Goal: Transaction & Acquisition: Purchase product/service

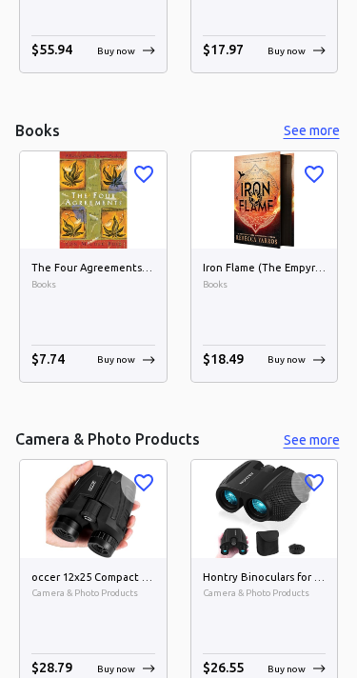
scroll to position [1960, 0]
click at [321, 126] on button "See more" at bounding box center [311, 131] width 61 height 24
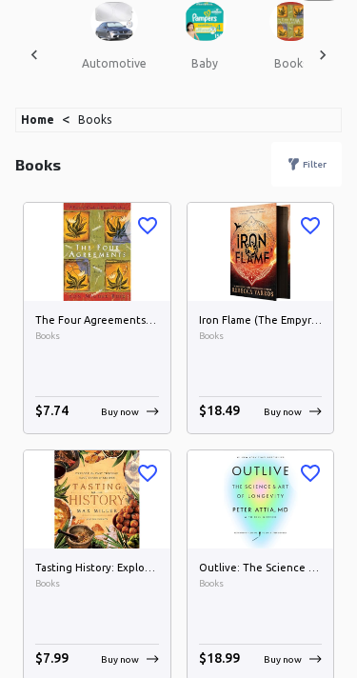
scroll to position [57, 0]
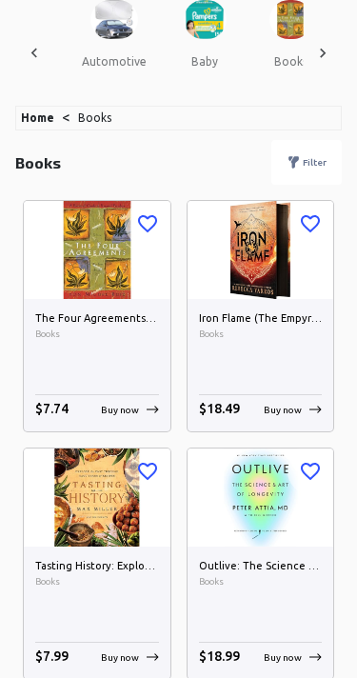
click at [276, 272] on img at bounding box center [261, 249] width 147 height 97
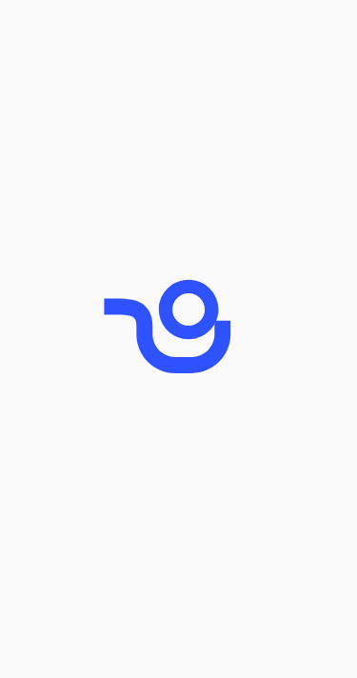
click at [293, 417] on div at bounding box center [178, 339] width 357 height 678
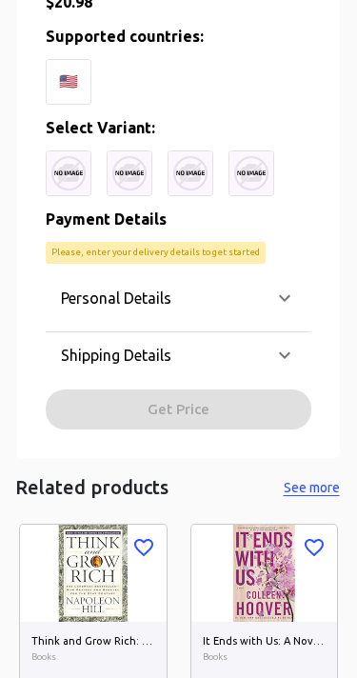
scroll to position [711, 0]
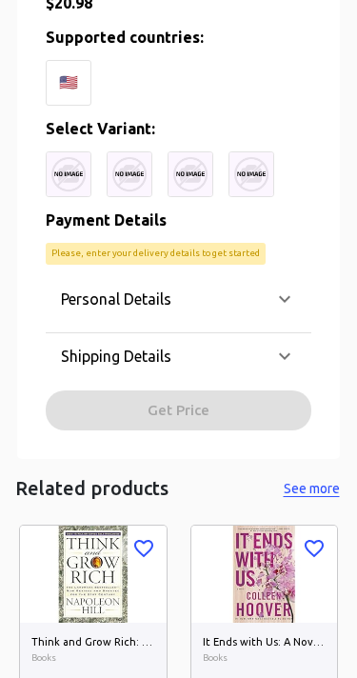
click at [60, 168] on img at bounding box center [69, 174] width 46 height 46
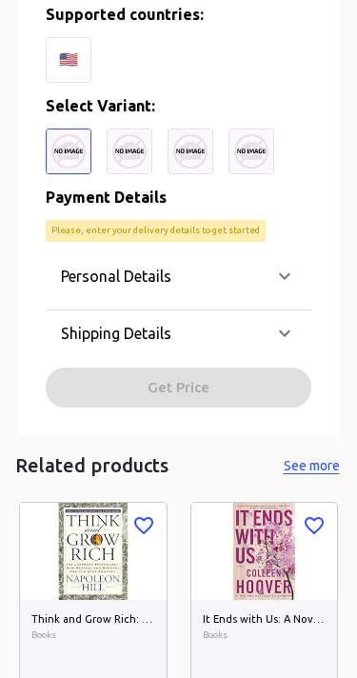
click at [63, 65] on div "🇺🇸" at bounding box center [69, 60] width 46 height 46
click at [58, 37] on div "🇺🇸" at bounding box center [69, 60] width 46 height 46
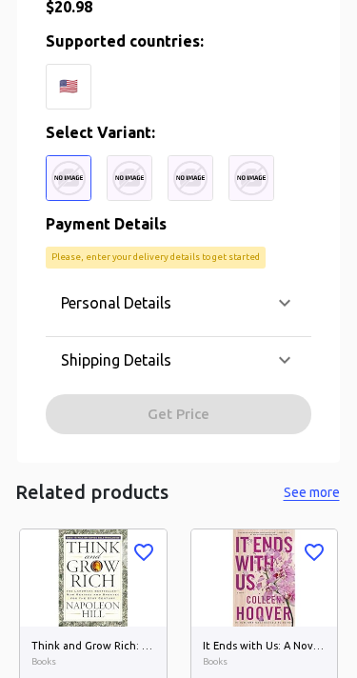
scroll to position [632, 0]
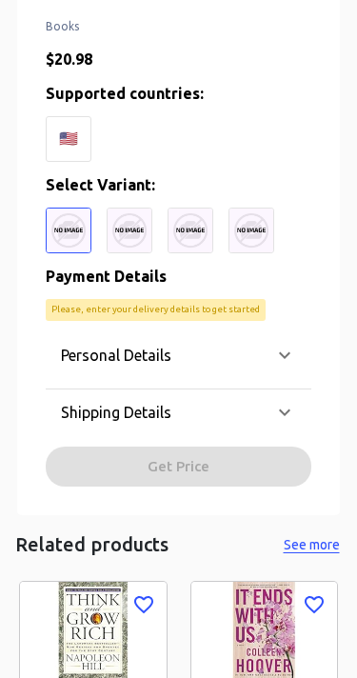
click at [271, 353] on div "Personal Details" at bounding box center [167, 355] width 212 height 23
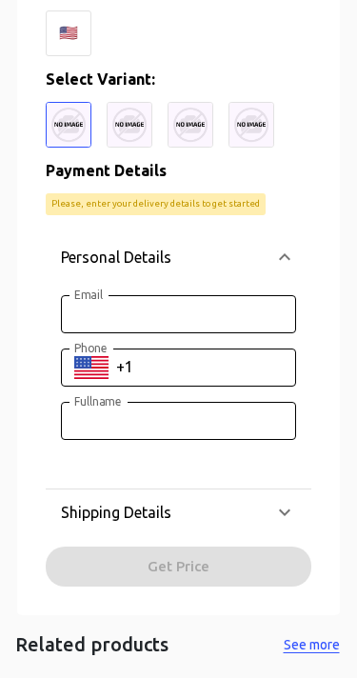
scroll to position [739, 0]
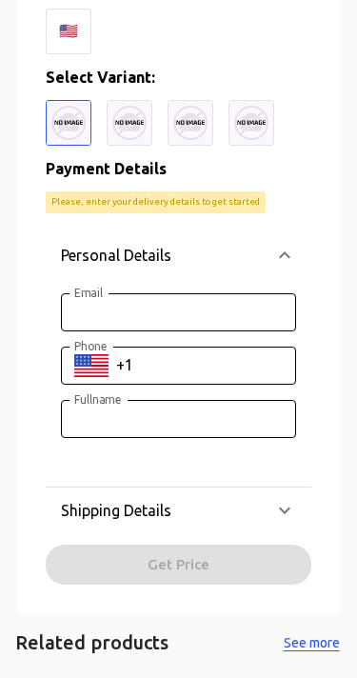
click at [276, 256] on icon at bounding box center [284, 255] width 23 height 23
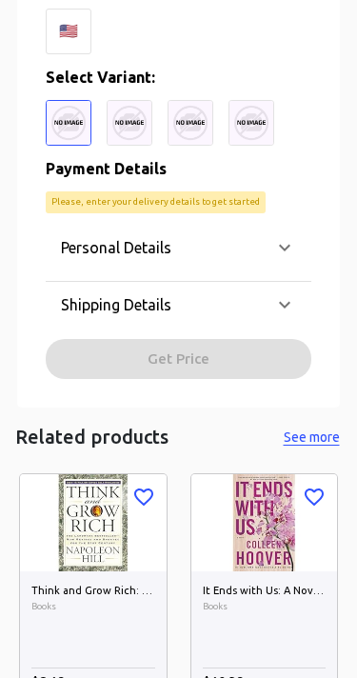
click at [289, 301] on icon at bounding box center [284, 304] width 11 height 7
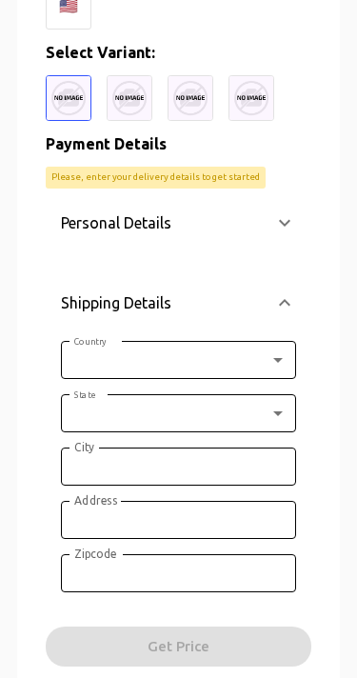
scroll to position [737, 0]
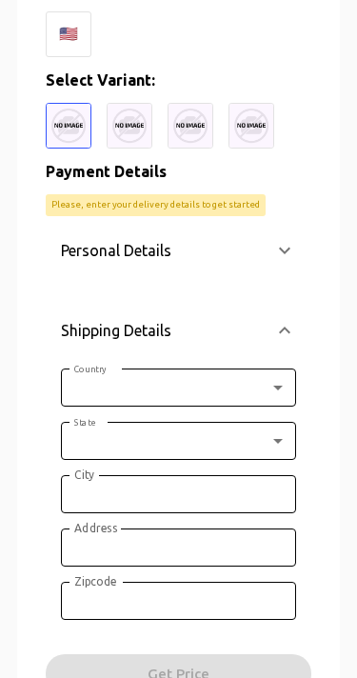
click at [230, 381] on body "0 Cart 0 Favorites 🇺🇸 US ​ all products gift cards amazon devices & accessories…" at bounding box center [178, 197] width 357 height 1868
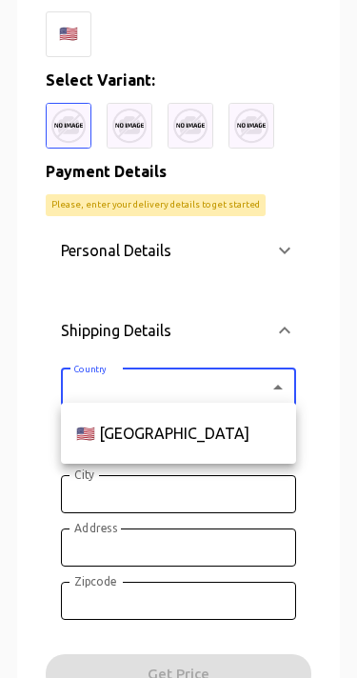
click at [220, 438] on li "🇺🇸 [GEOGRAPHIC_DATA]" at bounding box center [178, 434] width 235 height 46
type input "US"
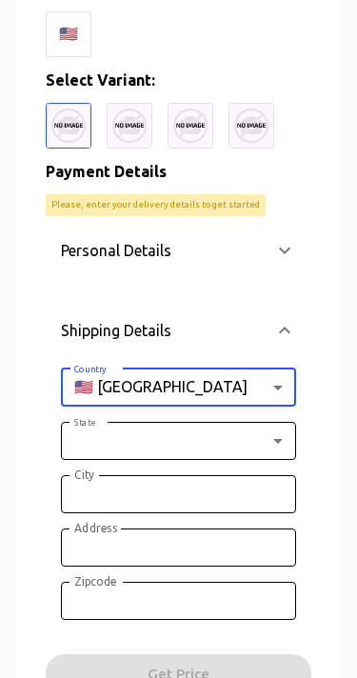
click at [217, 434] on body "0 Cart 0 Favorites 🇺🇸 US ​ all products gift cards amazon devices & accessories…" at bounding box center [178, 197] width 357 height 1868
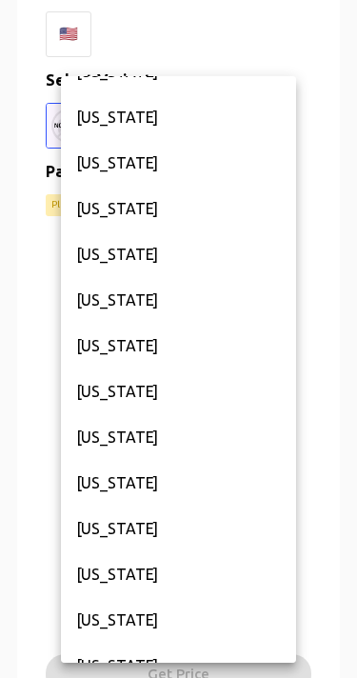
scroll to position [138, 0]
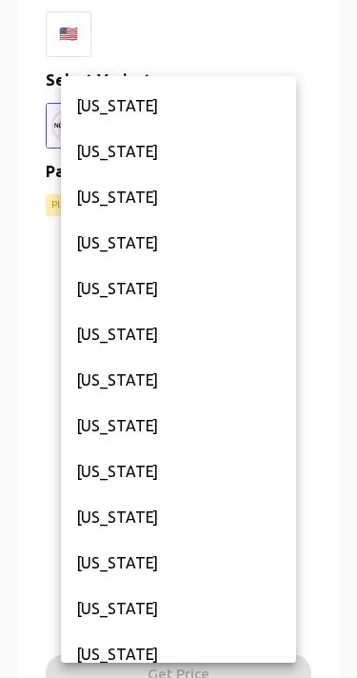
click at [134, 384] on li "[US_STATE]" at bounding box center [178, 380] width 235 height 46
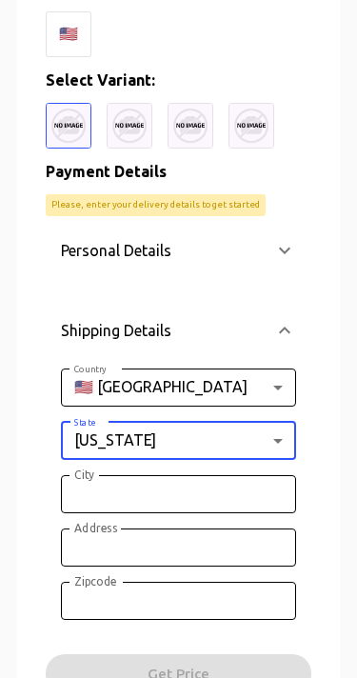
click at [229, 493] on input "City" at bounding box center [178, 494] width 235 height 38
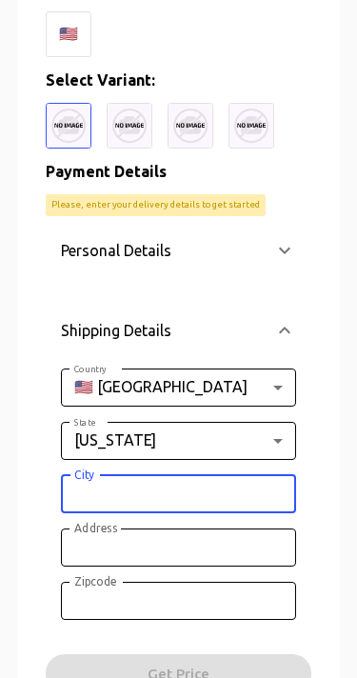
scroll to position [737, 0]
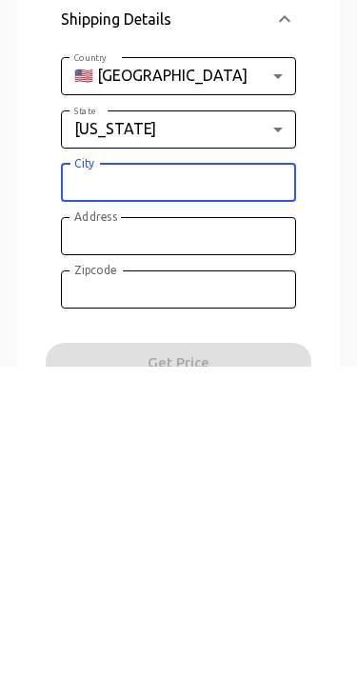
click at [259, 140] on body "0 Cart 0 Favorites 🇺🇸 US ​ all products gift cards amazon devices & accessories…" at bounding box center [178, 197] width 357 height 1868
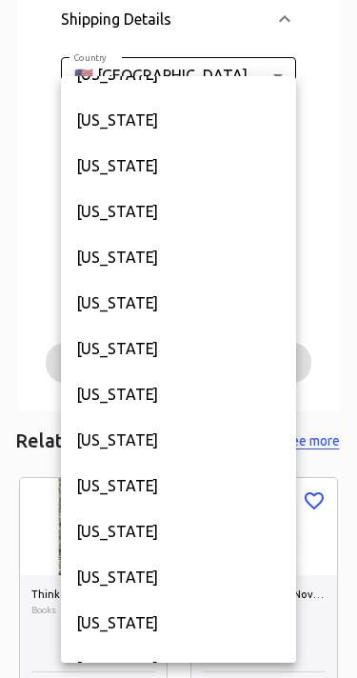
scroll to position [1221, 0]
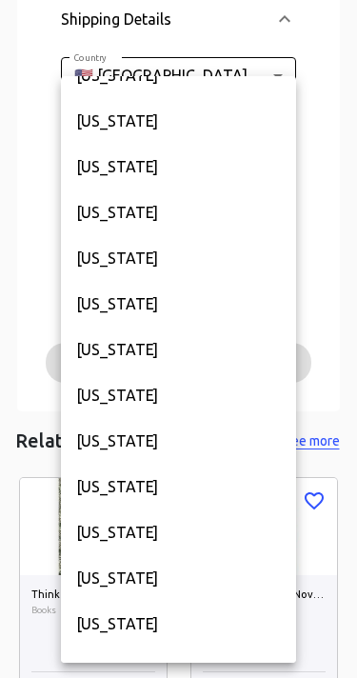
click at [165, 348] on li "[US_STATE]" at bounding box center [178, 350] width 235 height 46
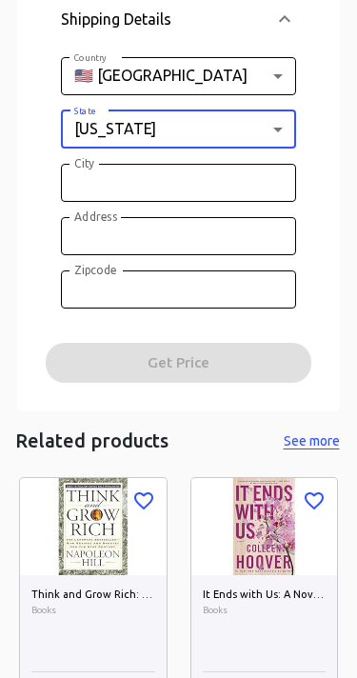
type input "NY"
click at [239, 187] on input "City" at bounding box center [178, 183] width 235 height 38
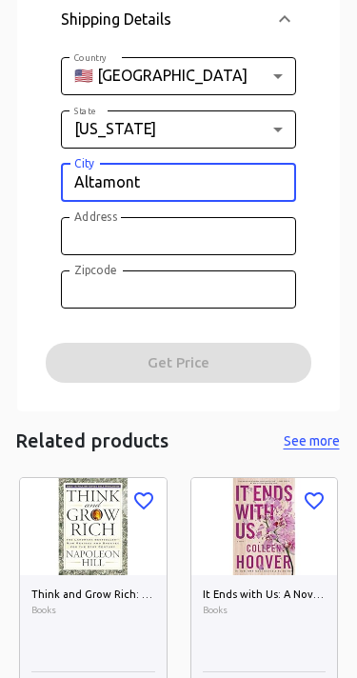
type input "Altamont"
click at [110, 227] on input "Address" at bounding box center [178, 236] width 235 height 38
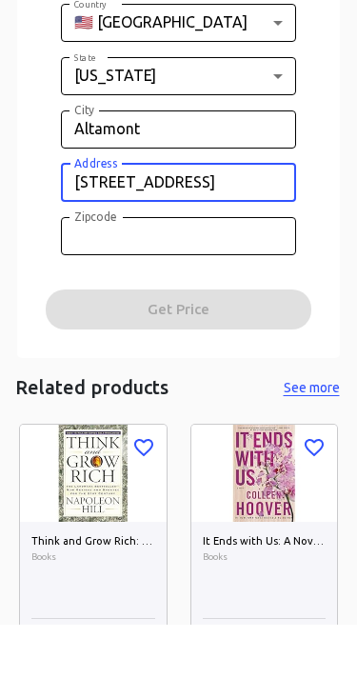
type input "[STREET_ADDRESS]"
click at [229, 271] on input "Zipcode" at bounding box center [178, 290] width 235 height 38
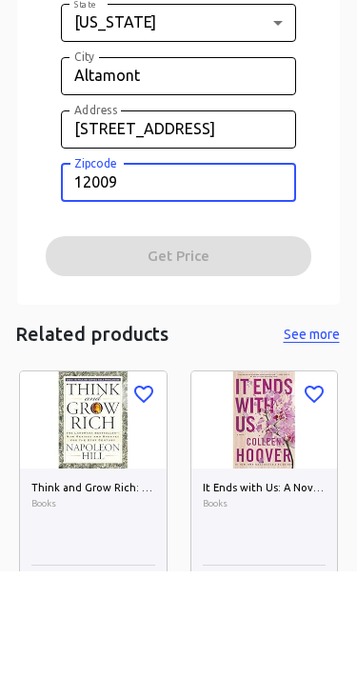
type input "12009"
click at [61, 271] on input "12009" at bounding box center [178, 290] width 235 height 38
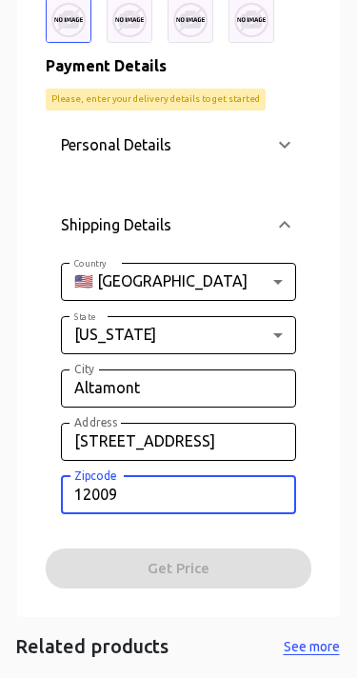
click at [110, 148] on p "Personal Details" at bounding box center [116, 144] width 111 height 23
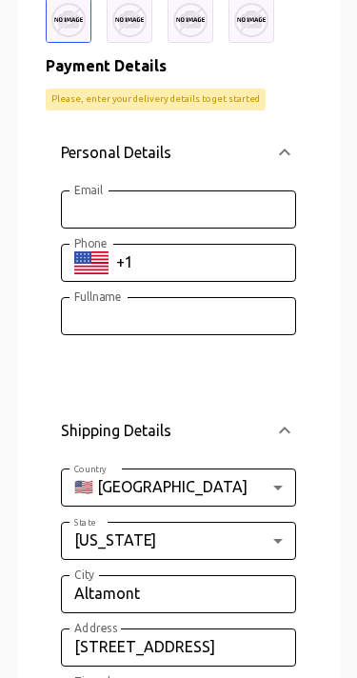
click at [103, 212] on input "Email" at bounding box center [178, 210] width 235 height 38
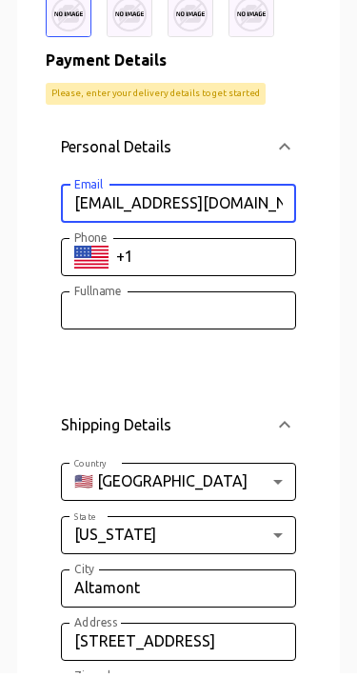
type input "[EMAIL_ADDRESS][DOMAIN_NAME]"
click at [184, 254] on input "Phone" at bounding box center [206, 263] width 180 height 38
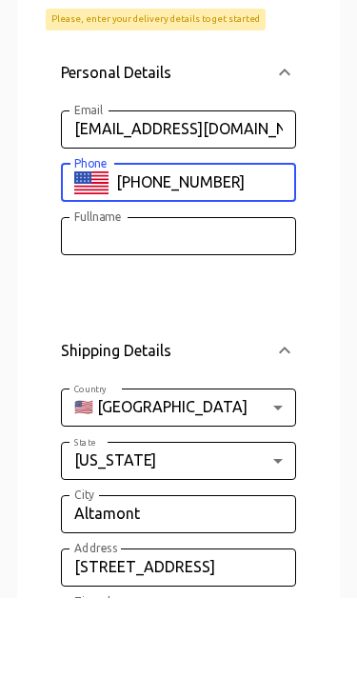
type input "[PHONE_NUMBER]"
click at [111, 297] on input "Fullname" at bounding box center [178, 316] width 235 height 38
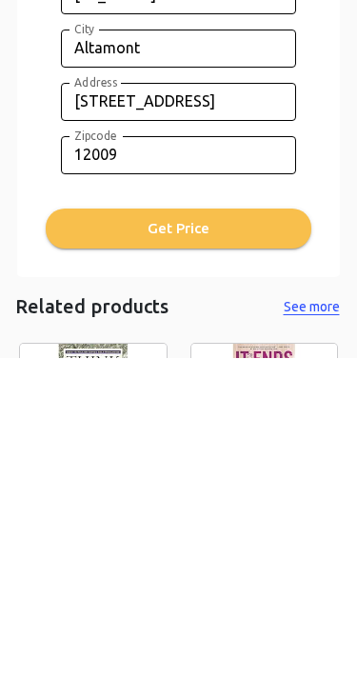
type input "[PERSON_NAME]"
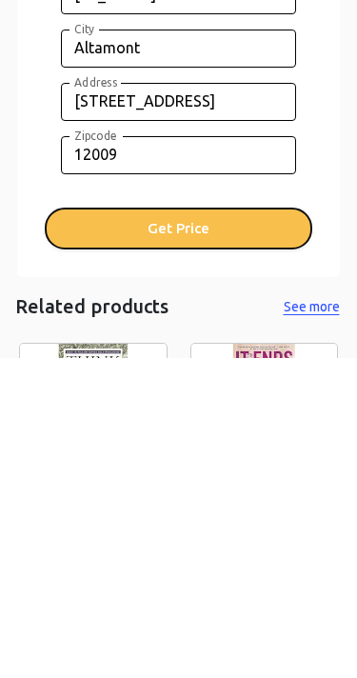
click at [122, 529] on button "Get Price" at bounding box center [179, 549] width 266 height 40
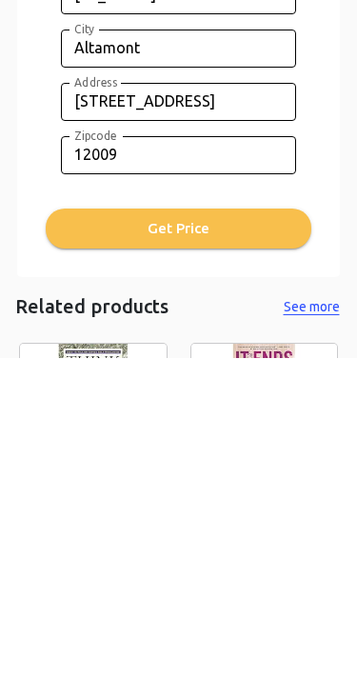
scroll to position [1388, 0]
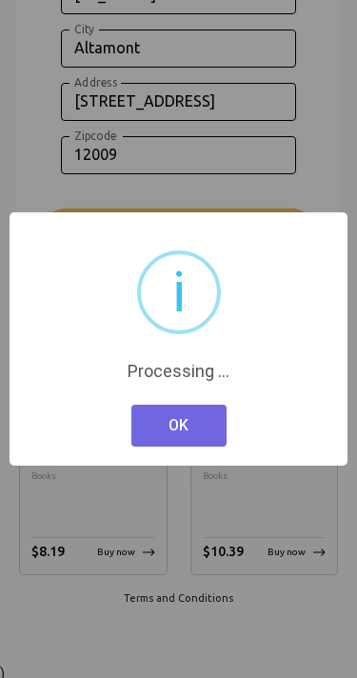
click at [205, 427] on button "OK" at bounding box center [178, 426] width 95 height 42
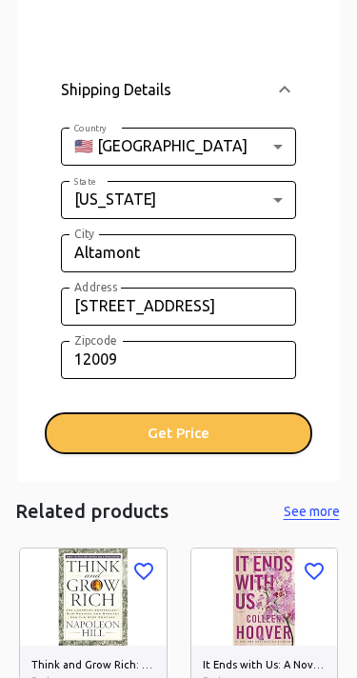
click at [232, 432] on button "Get Price" at bounding box center [179, 434] width 266 height 40
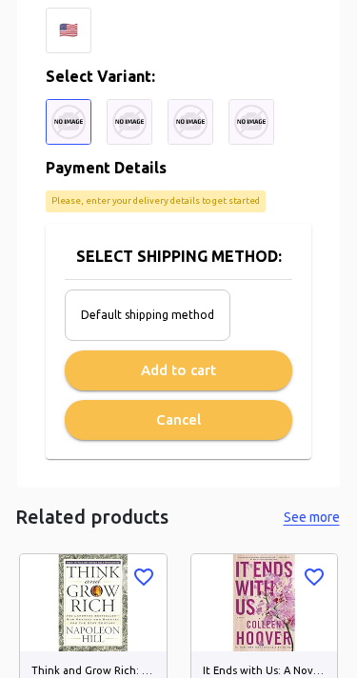
scroll to position [740, 0]
click at [202, 299] on div "Default shipping method" at bounding box center [148, 315] width 166 height 51
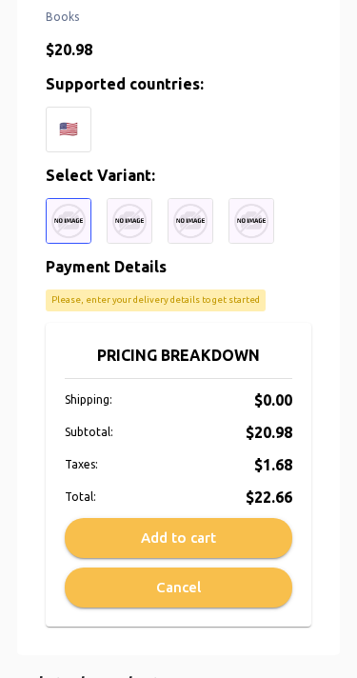
scroll to position [641, 0]
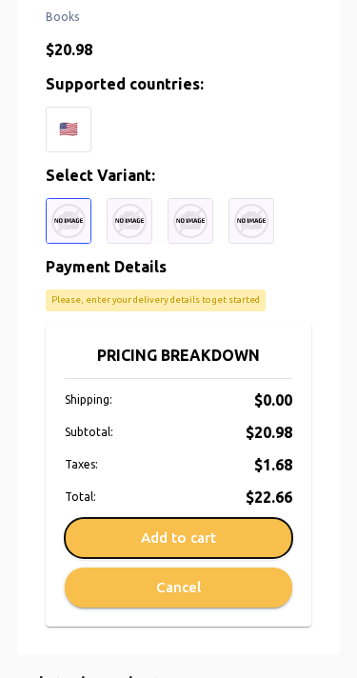
click at [235, 530] on button "Add to cart" at bounding box center [179, 538] width 228 height 40
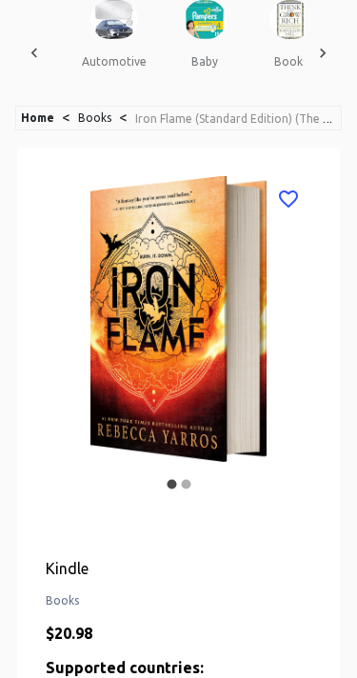
scroll to position [0, 0]
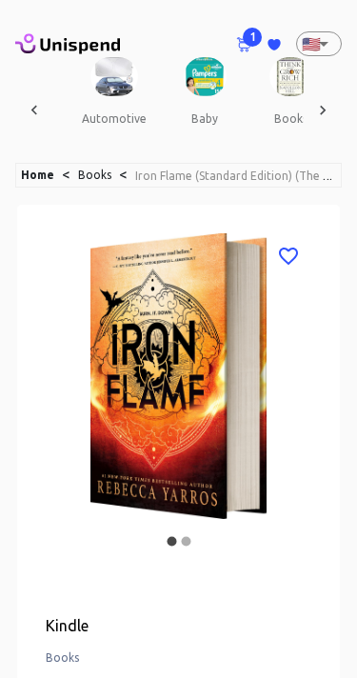
click at [247, 35] on span "1" at bounding box center [252, 37] width 19 height 19
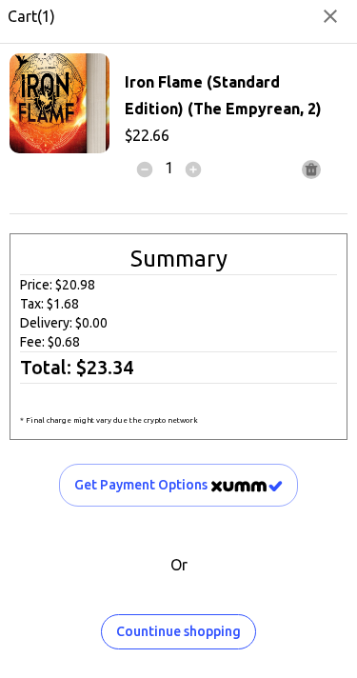
scroll to position [10, 0]
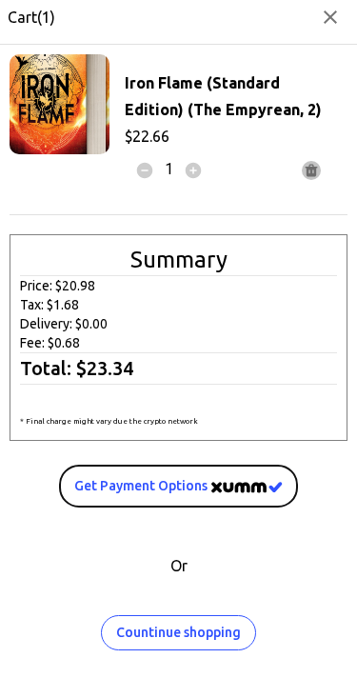
click at [228, 487] on img "image" at bounding box center [247, 487] width 71 height 11
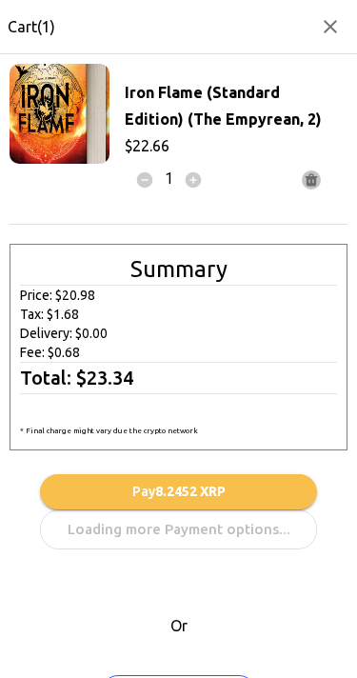
scroll to position [0, 0]
click at [336, 32] on icon "button" at bounding box center [330, 26] width 13 height 13
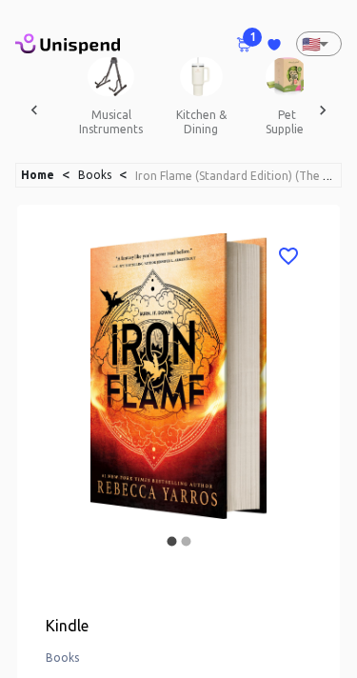
scroll to position [0, 1874]
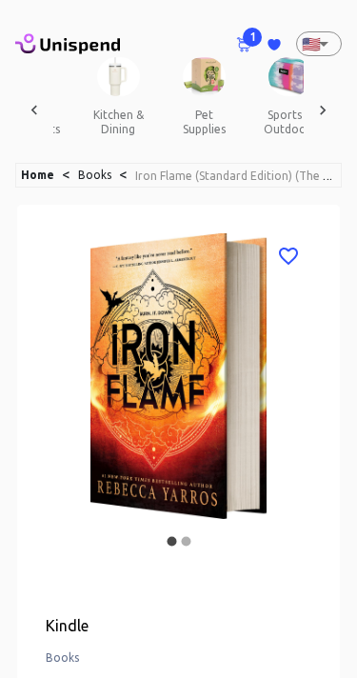
click at [183, 91] on img at bounding box center [204, 76] width 43 height 39
